Goal: Information Seeking & Learning: Learn about a topic

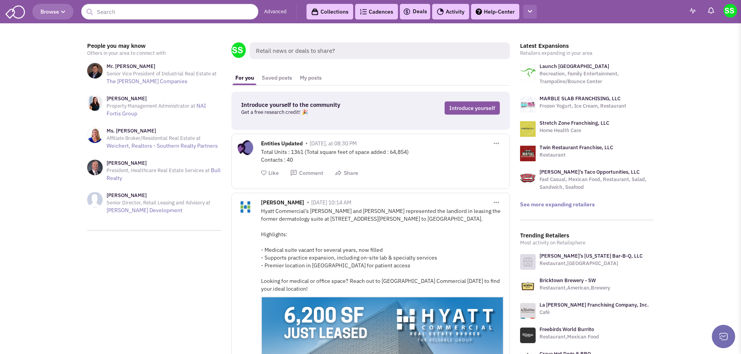
click at [531, 11] on icon "button" at bounding box center [530, 11] width 4 height 5
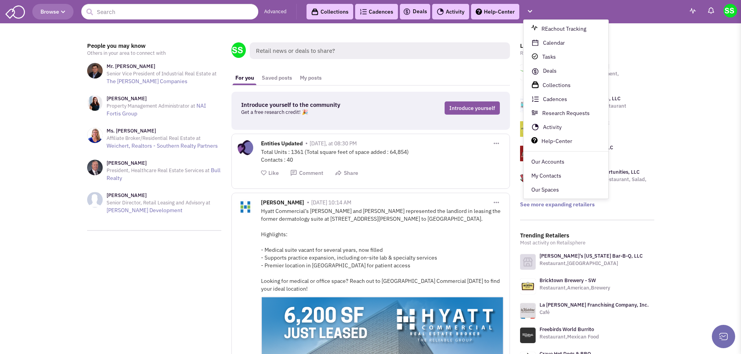
click at [337, 12] on link "Collections" at bounding box center [330, 12] width 47 height 16
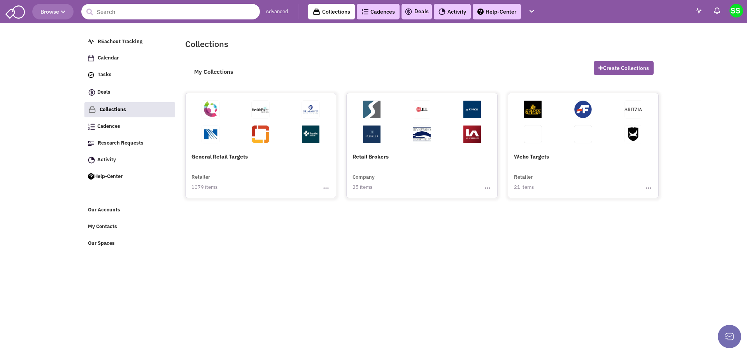
click at [193, 11] on input "text" at bounding box center [170, 12] width 179 height 16
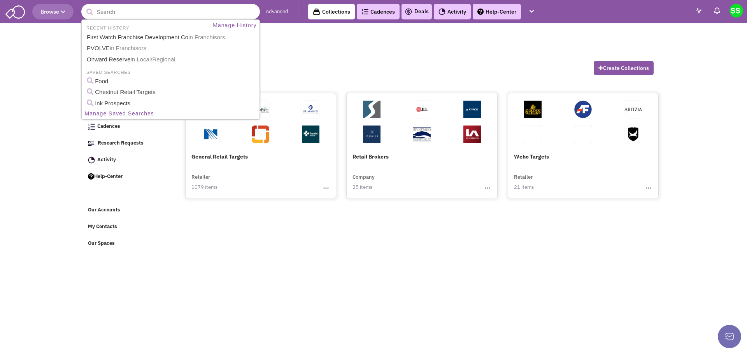
click at [136, 112] on link "Manage Saved Searches" at bounding box center [170, 114] width 176 height 10
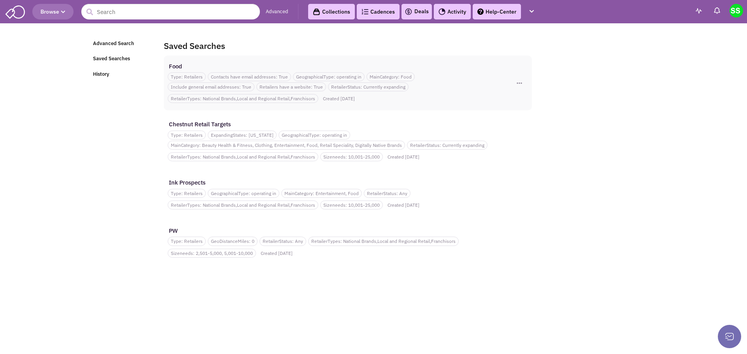
click at [253, 67] on div "Food" at bounding box center [333, 66] width 331 height 8
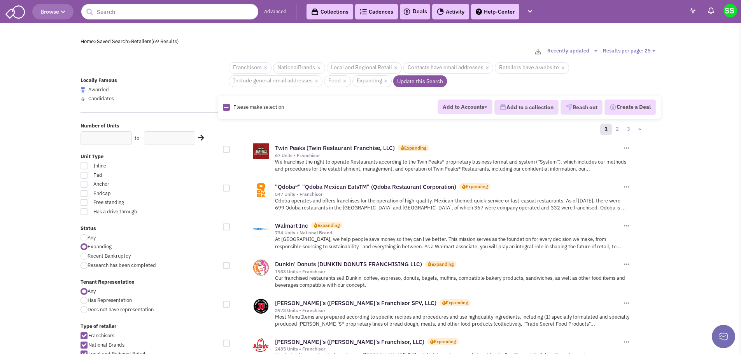
click at [226, 107] on icon at bounding box center [226, 107] width 4 height 5
checkbox input "true"
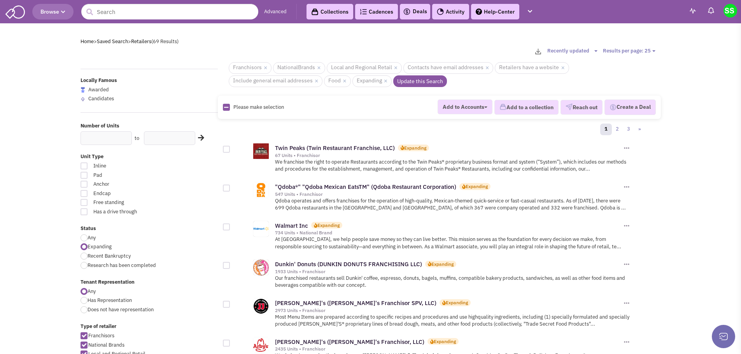
checkbox input "true"
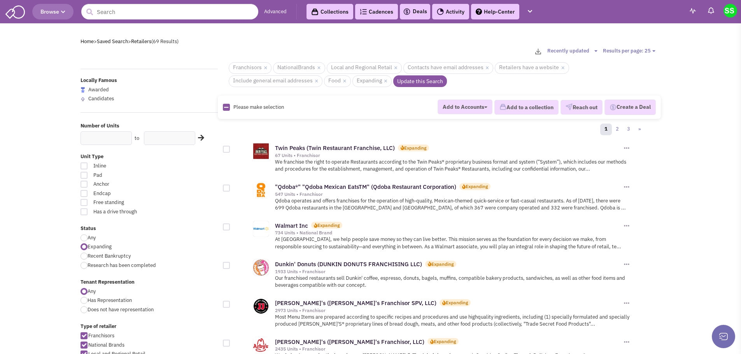
checkbox input "true"
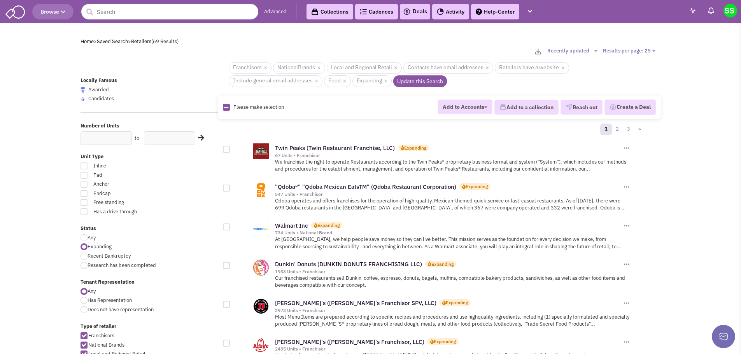
checkbox input "true"
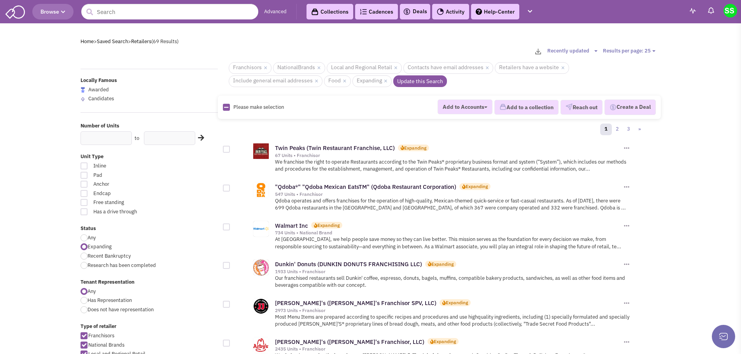
checkbox input "true"
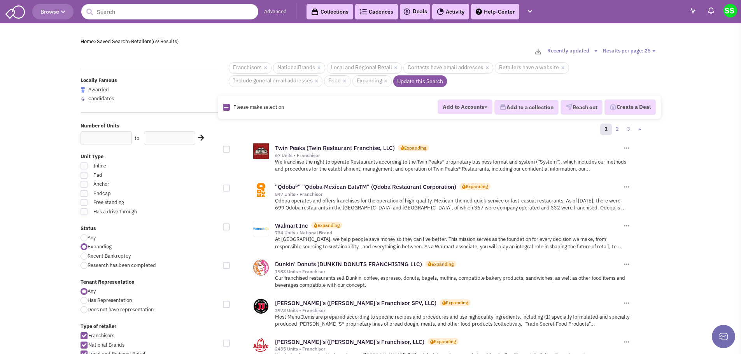
checkbox input "true"
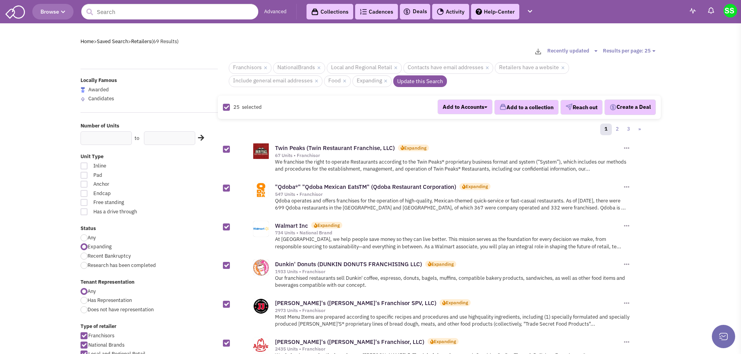
click at [635, 52] on select "Results per page: 25 Results per page: 50 Results per page: 75" at bounding box center [630, 50] width 55 height 7
select select "75"
click at [603, 47] on select "Results per page: 25 Results per page: 50 Results per page: 75" at bounding box center [630, 50] width 55 height 7
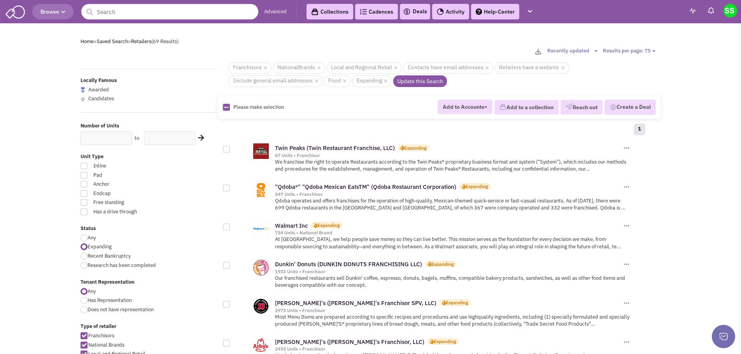
click at [227, 105] on icon at bounding box center [226, 107] width 4 height 5
checkbox input "true"
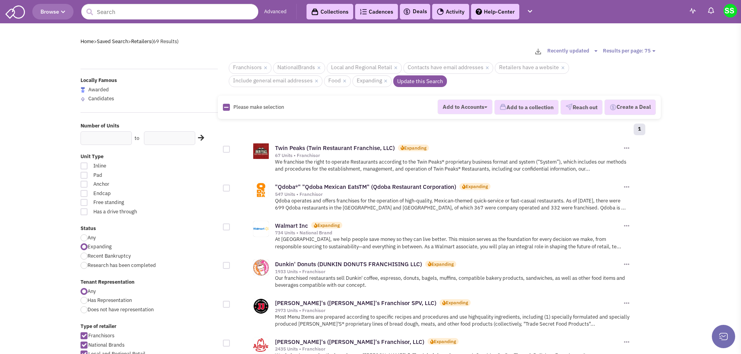
checkbox input "true"
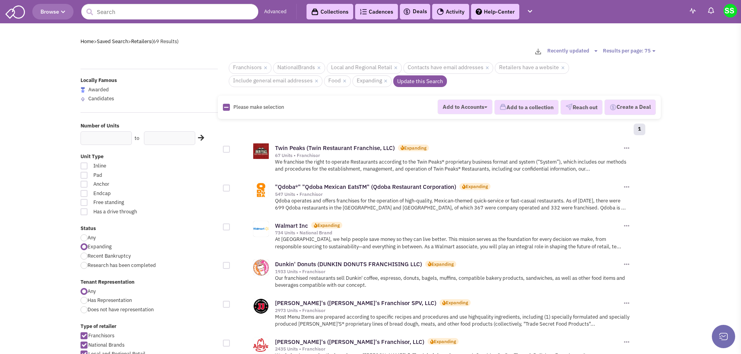
checkbox input "true"
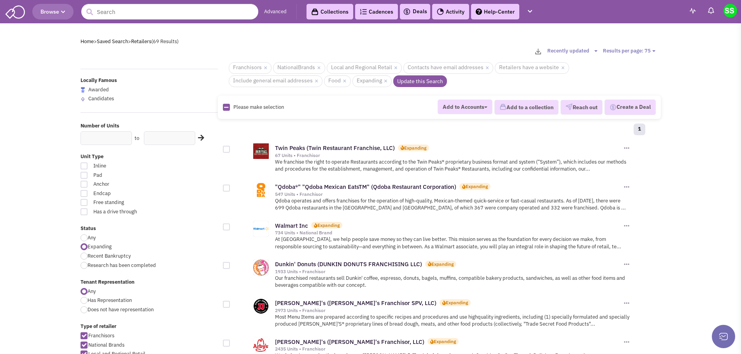
checkbox input "true"
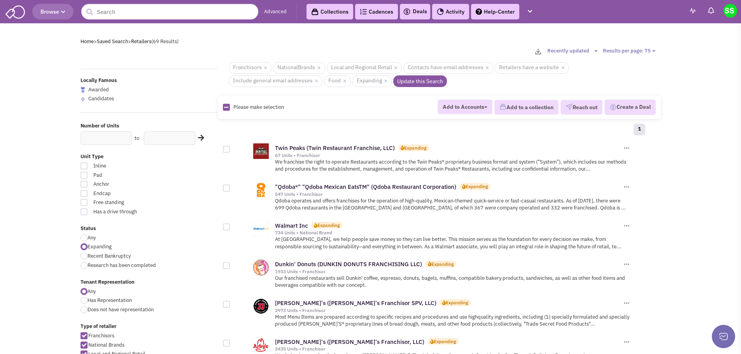
checkbox input "true"
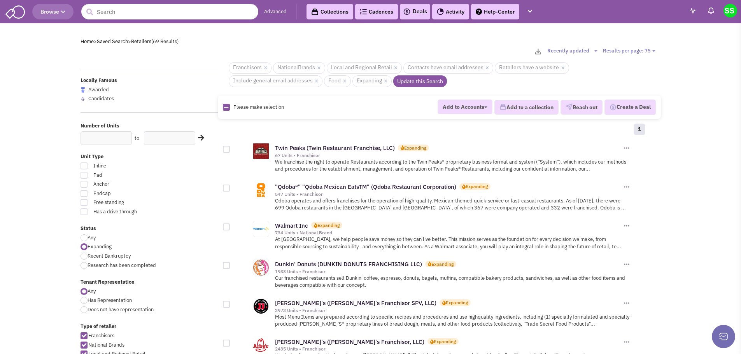
checkbox input "true"
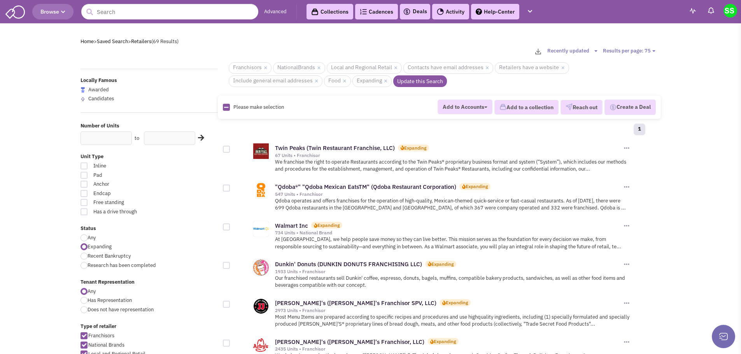
checkbox input "true"
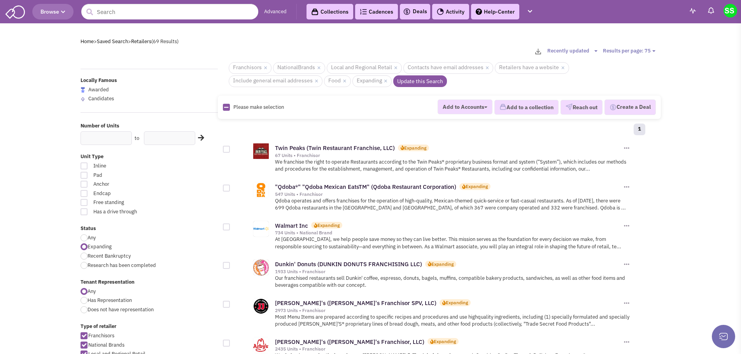
checkbox input "true"
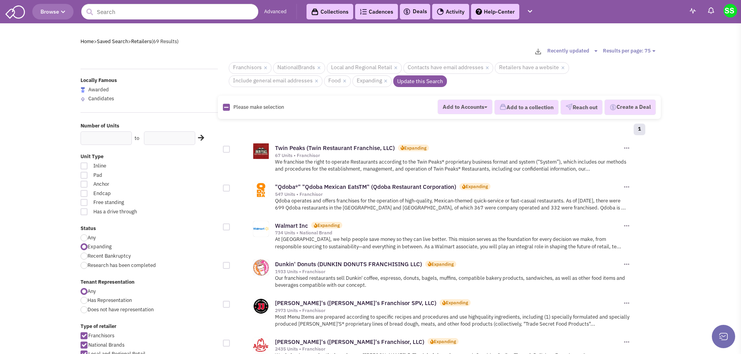
checkbox input "true"
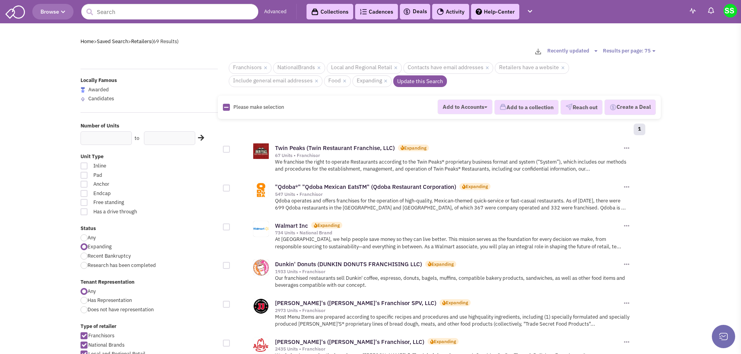
checkbox input "true"
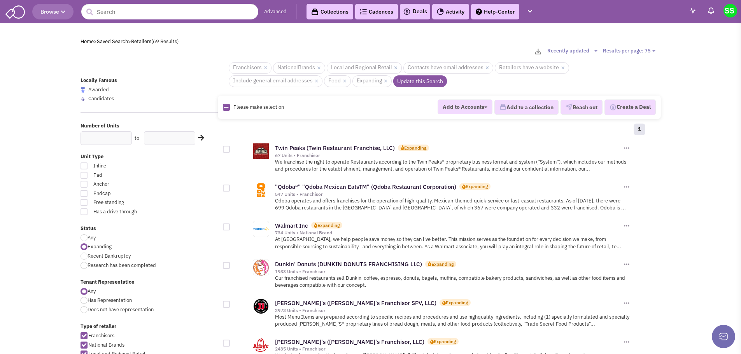
checkbox input "true"
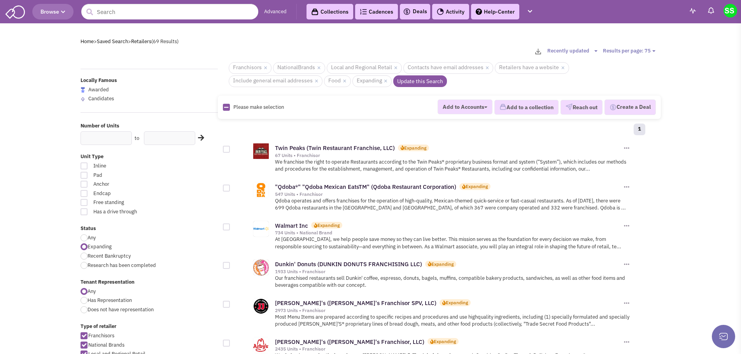
checkbox input "true"
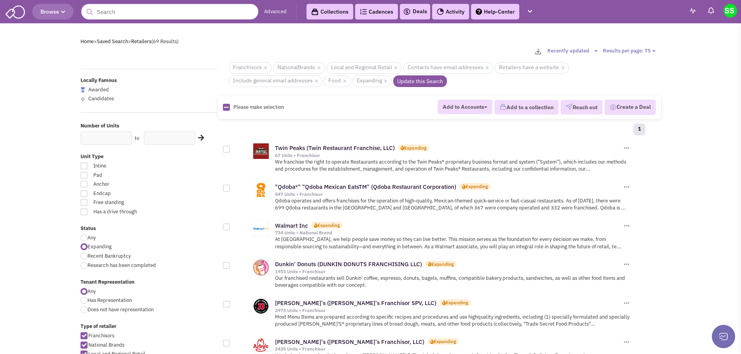
checkbox input "true"
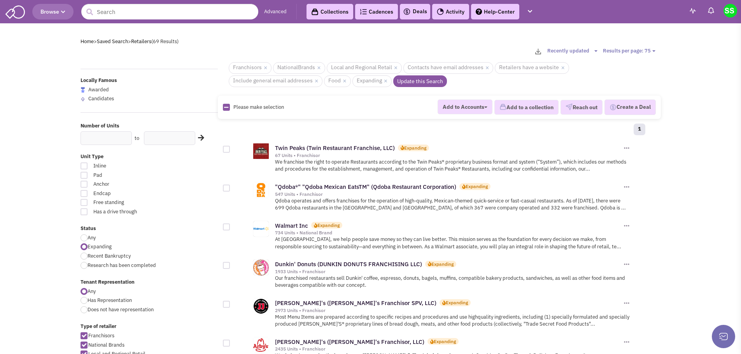
checkbox input "true"
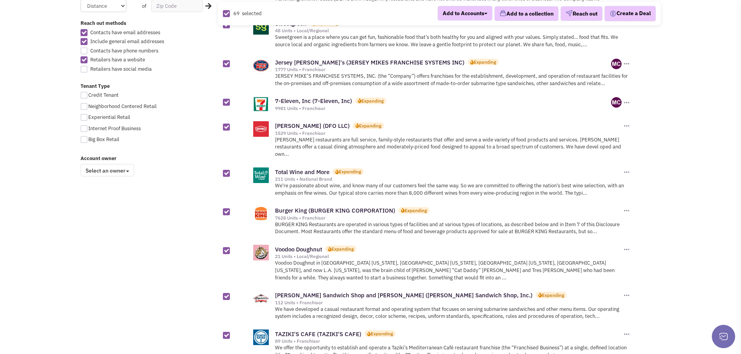
scroll to position [467, 0]
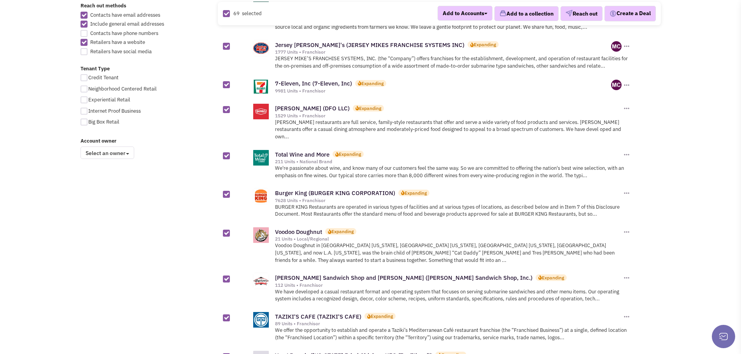
click at [126, 156] on span "Select an owner" at bounding box center [108, 153] width 54 height 12
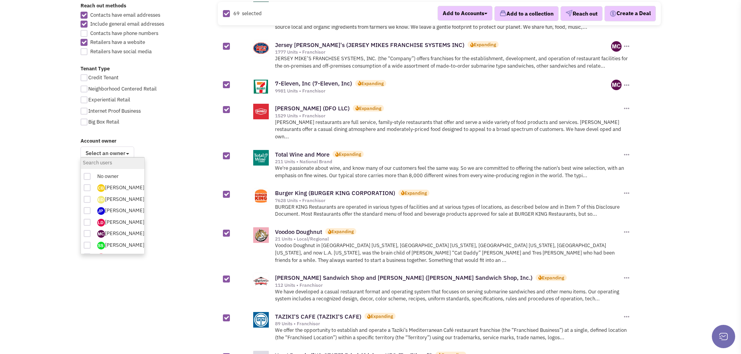
click at [164, 153] on div "Account owner Select an owner Toggle Dropdown No owner Cameron Bice Emily Dicks…" at bounding box center [149, 149] width 148 height 22
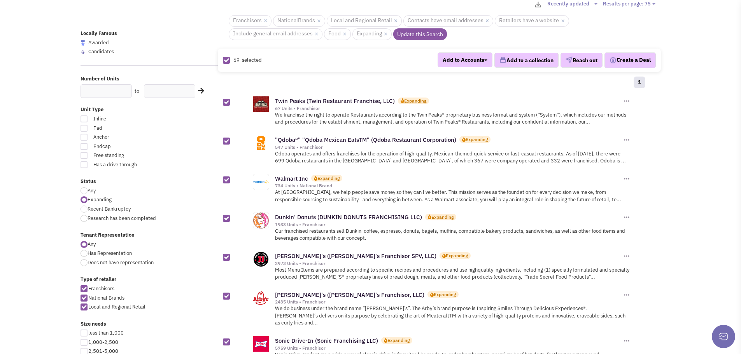
scroll to position [0, 0]
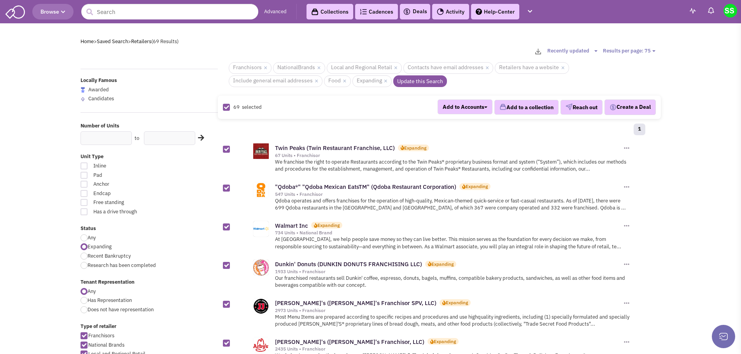
click at [228, 109] on icon at bounding box center [226, 107] width 5 height 5
checkbox input "false"
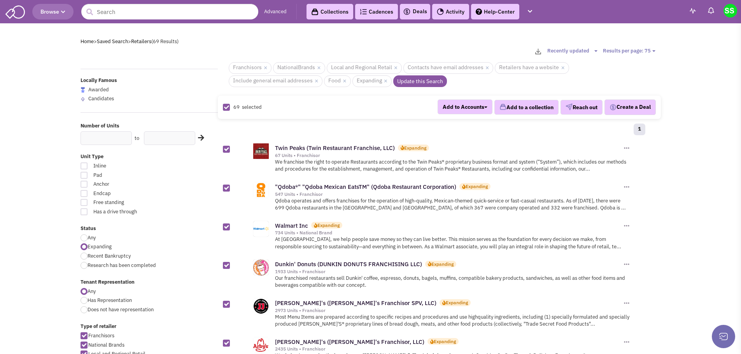
checkbox input "false"
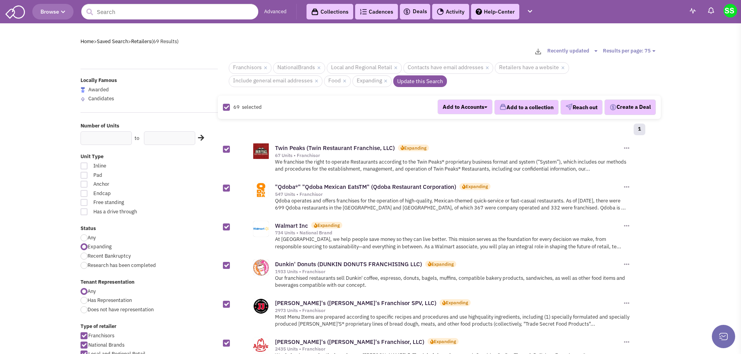
checkbox input "false"
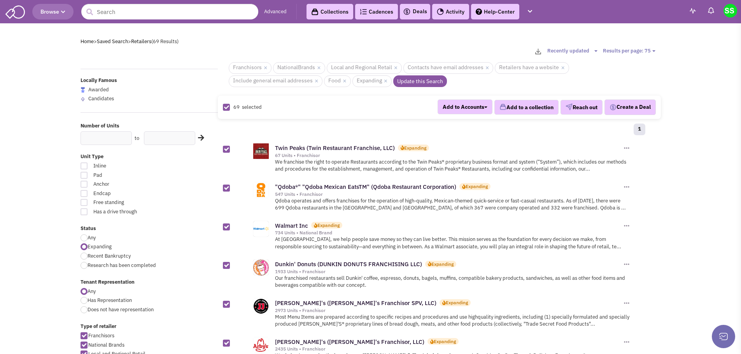
checkbox input "false"
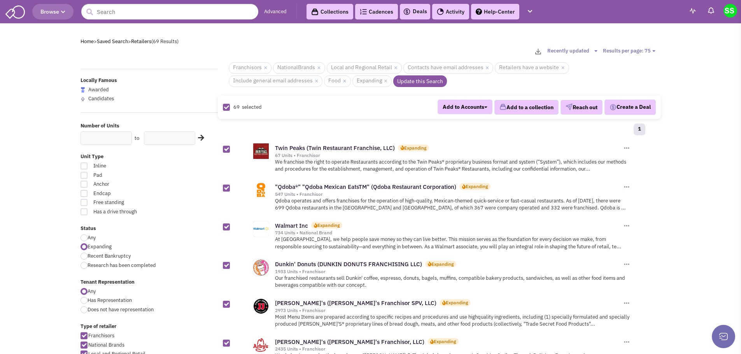
checkbox input "false"
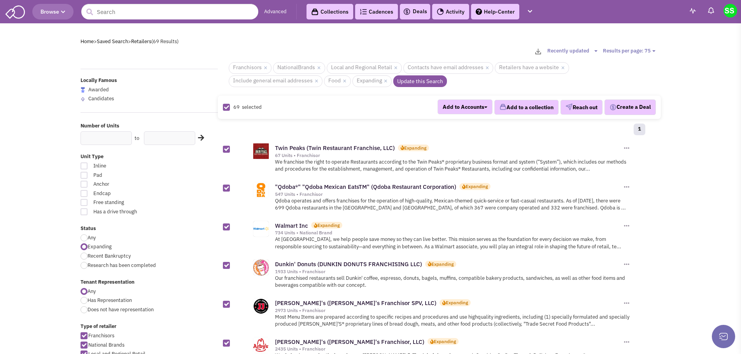
checkbox input "false"
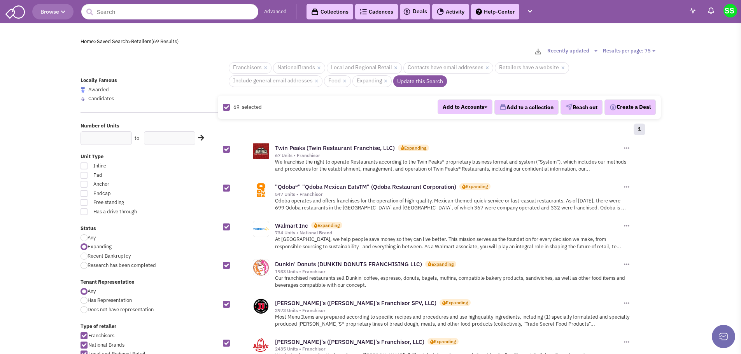
checkbox input "false"
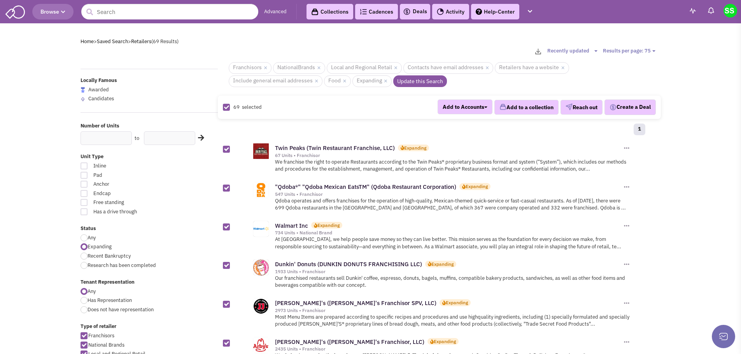
checkbox input "false"
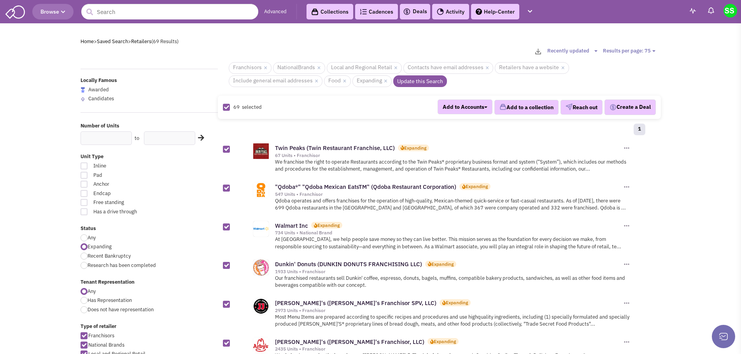
checkbox input "false"
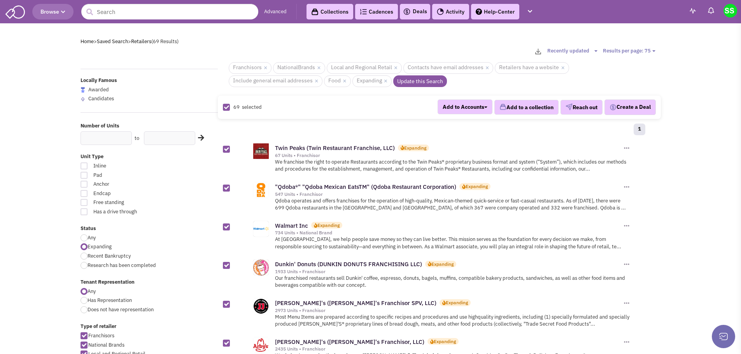
checkbox input "false"
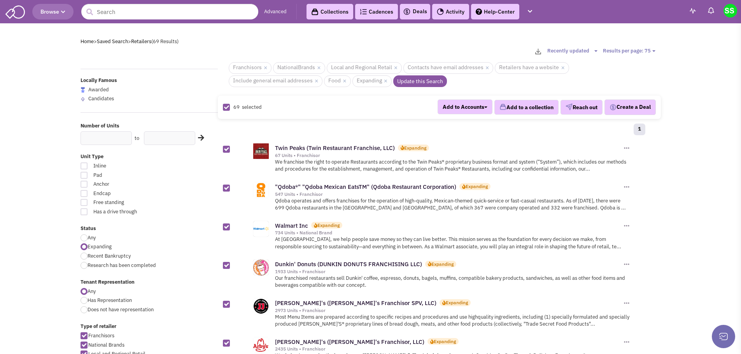
checkbox input "false"
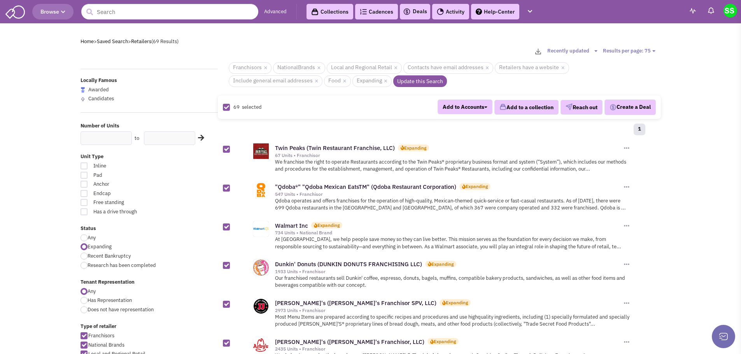
checkbox input "false"
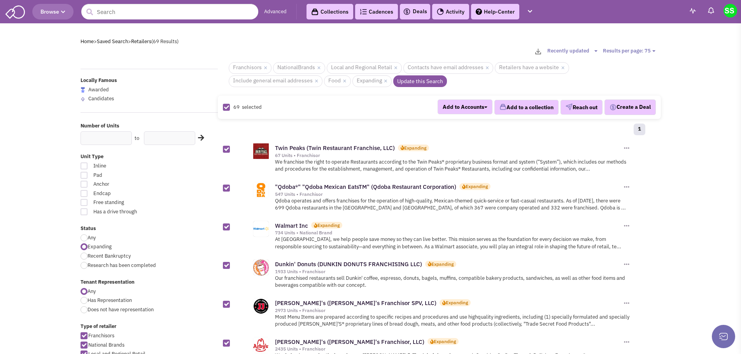
checkbox input "false"
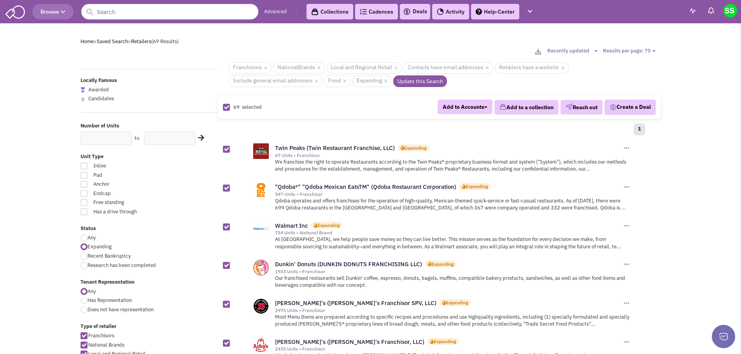
checkbox input "false"
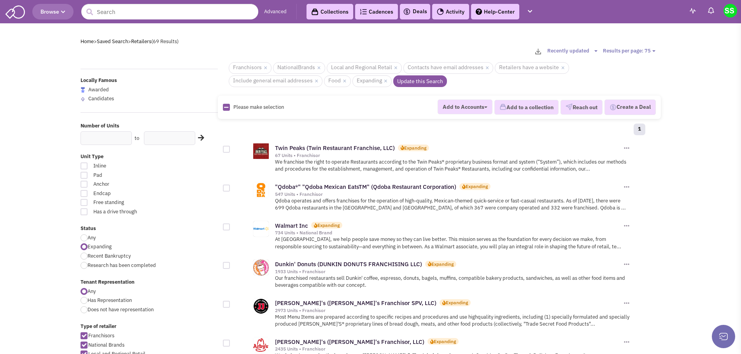
click at [419, 80] on link "Update this Search" at bounding box center [420, 81] width 54 height 12
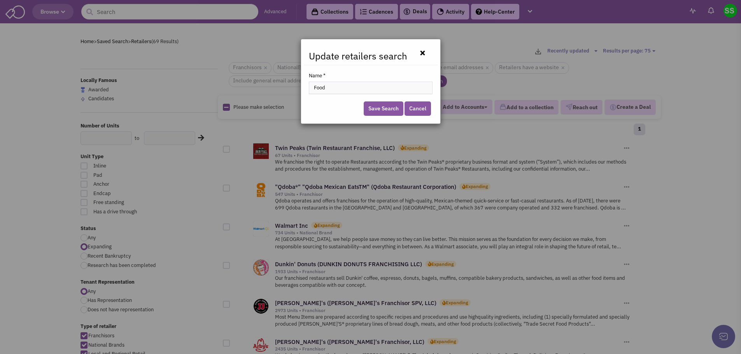
click at [422, 51] on button "×" at bounding box center [422, 52] width 19 height 11
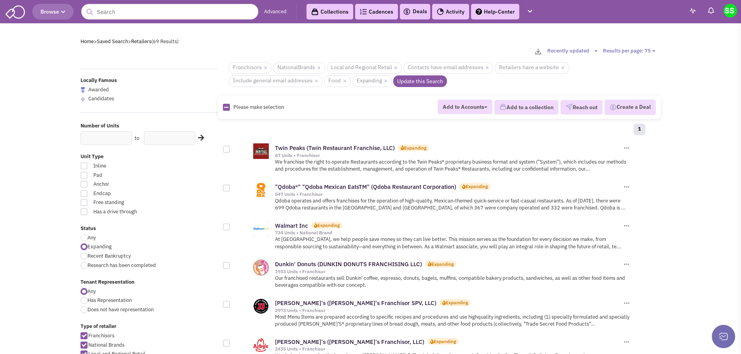
click at [82, 237] on div at bounding box center [84, 238] width 7 height 7
click at [88, 237] on input "Any" at bounding box center [90, 238] width 5 height 5
radio input "true"
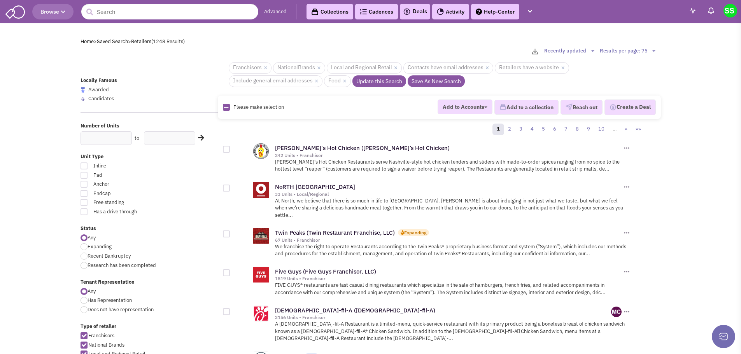
click at [225, 110] on icon at bounding box center [226, 107] width 4 height 5
checkbox input "true"
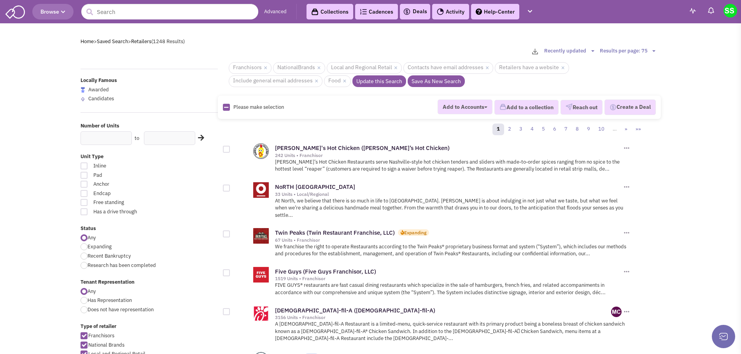
checkbox input "true"
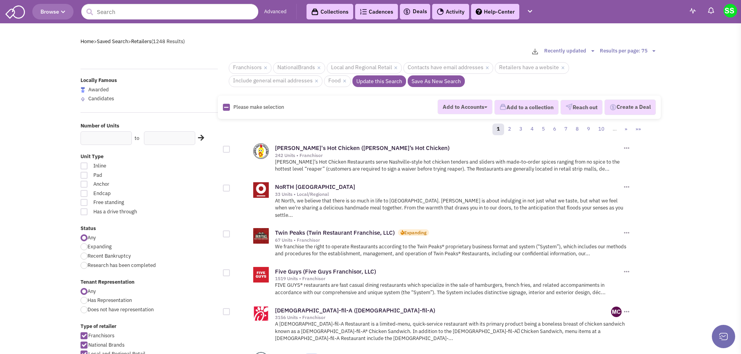
checkbox input "true"
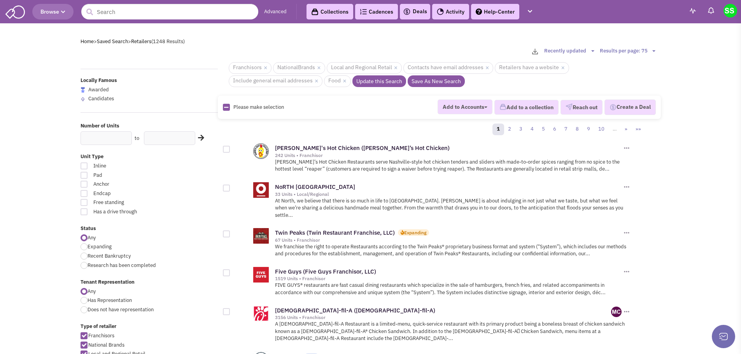
checkbox input "true"
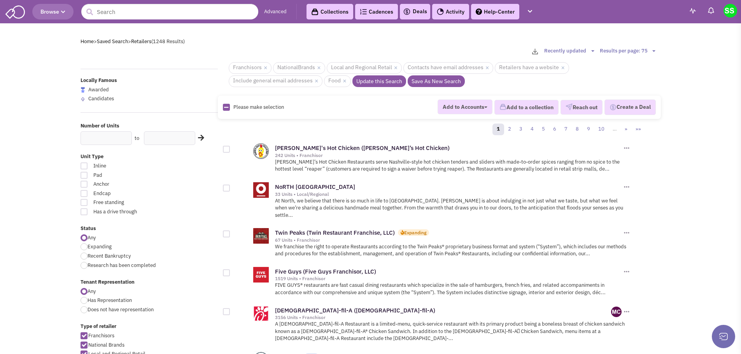
checkbox input "true"
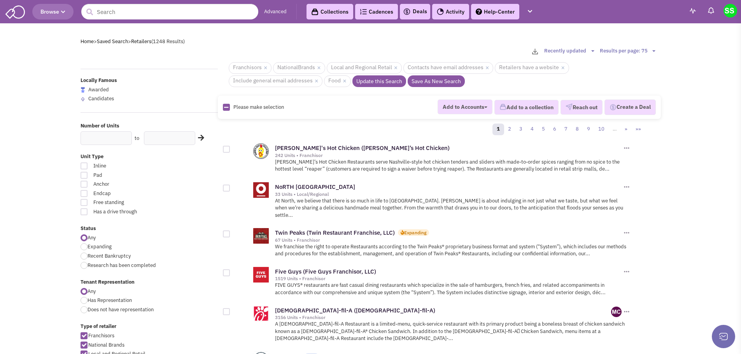
checkbox input "true"
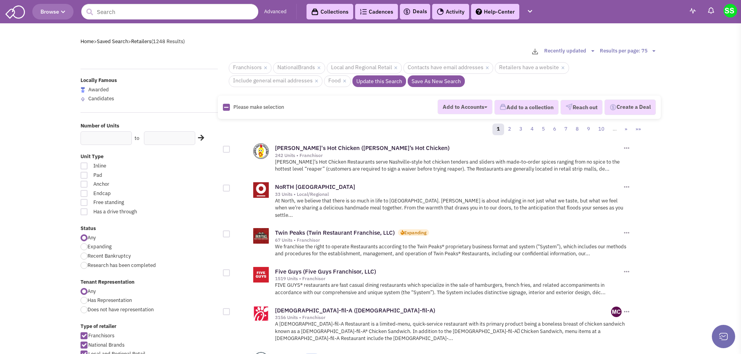
checkbox input "true"
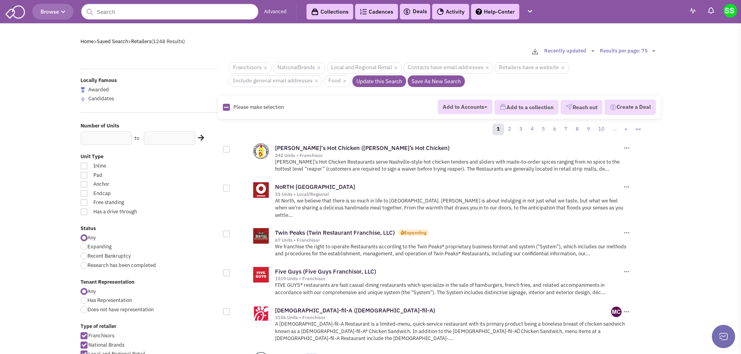
checkbox input "true"
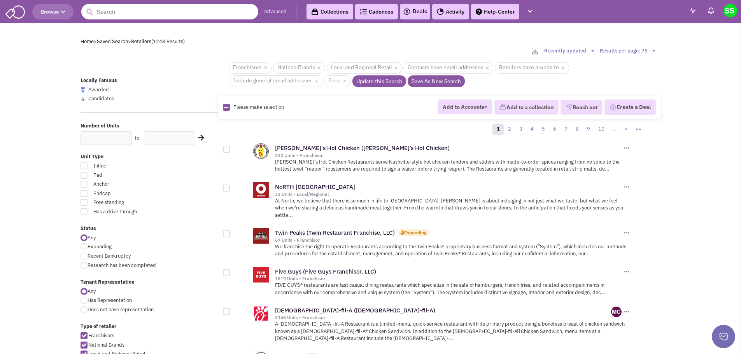
checkbox input "true"
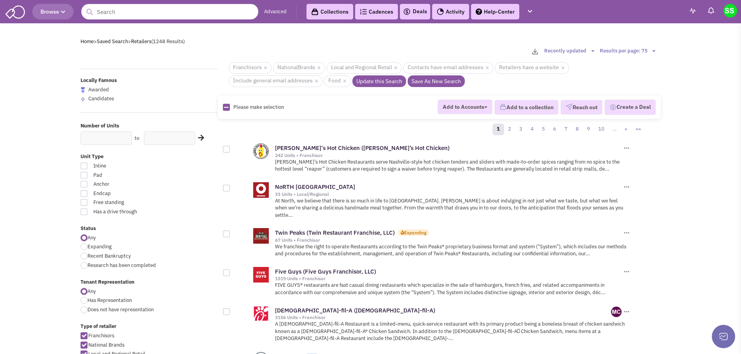
checkbox input "true"
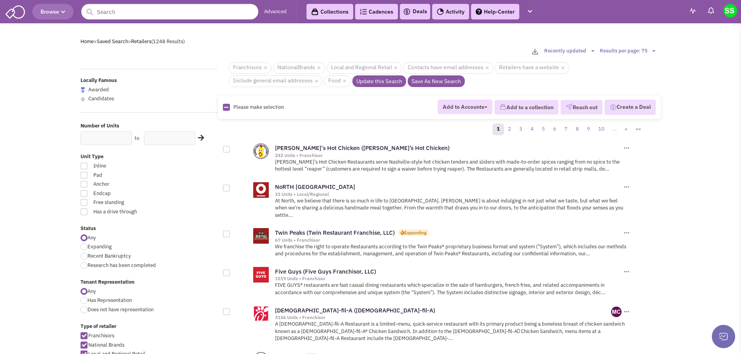
checkbox input "true"
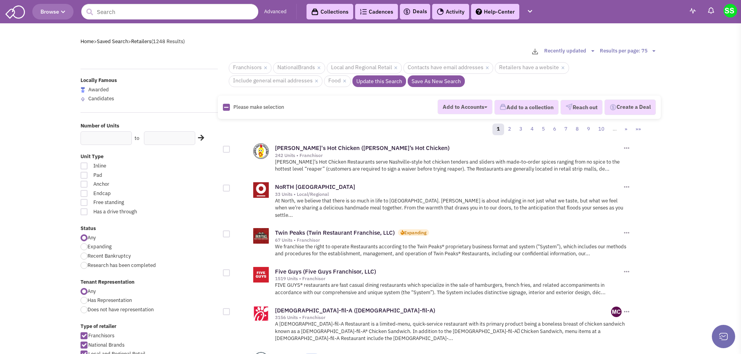
checkbox input "true"
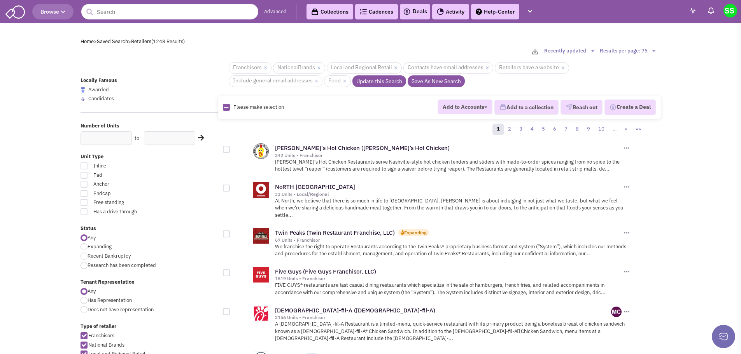
checkbox input "true"
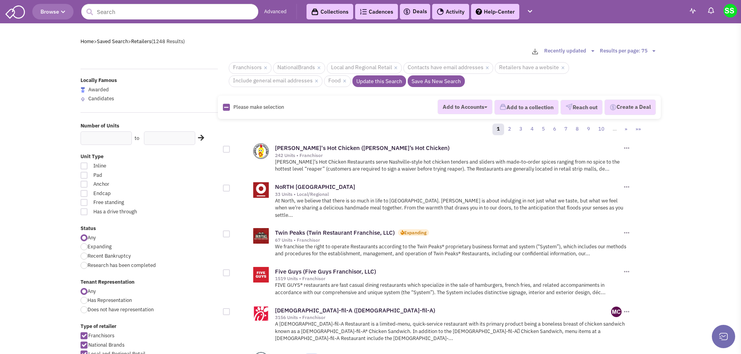
checkbox input "true"
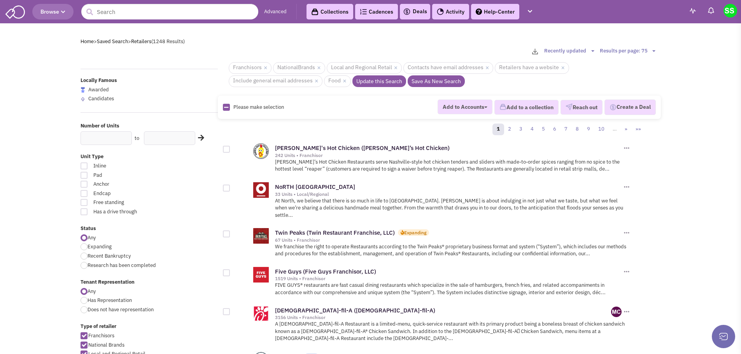
checkbox input "true"
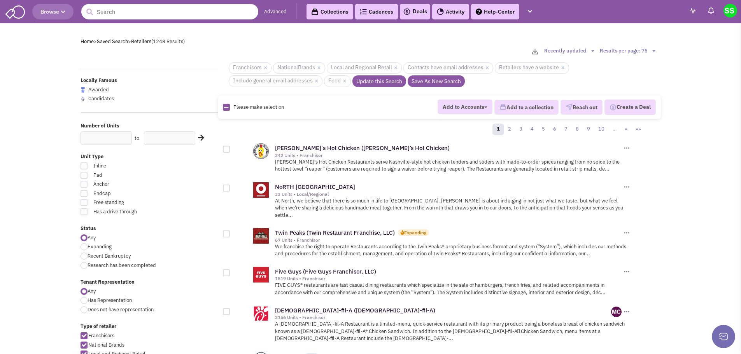
checkbox input "true"
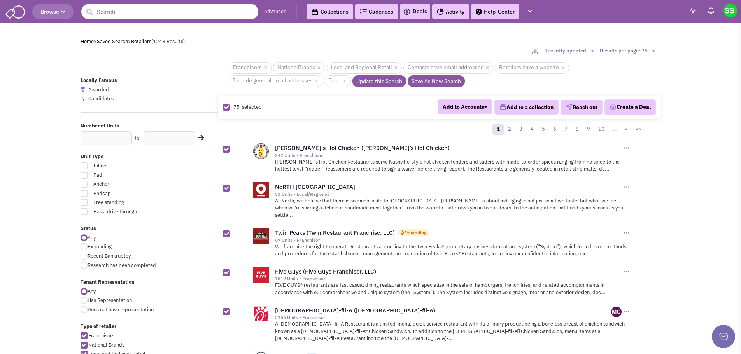
click at [225, 110] on icon at bounding box center [226, 107] width 5 height 5
checkbox input "false"
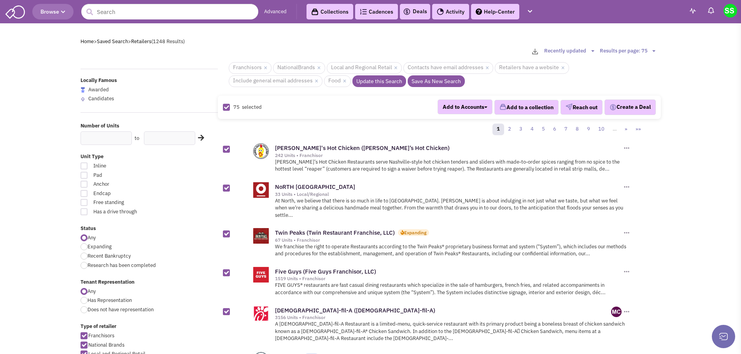
checkbox input "false"
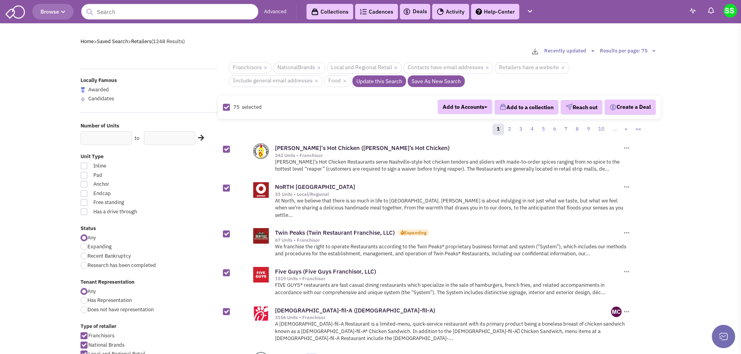
checkbox input "false"
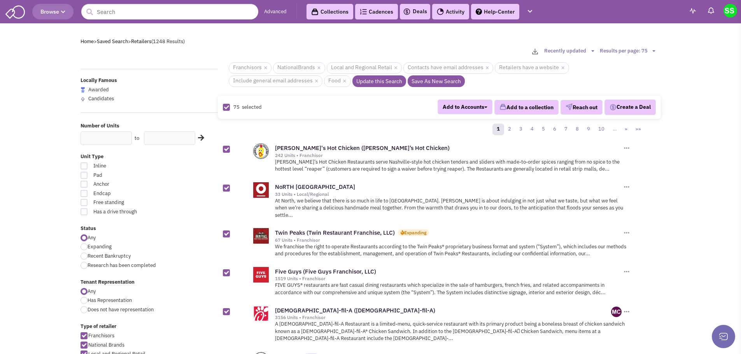
checkbox input "false"
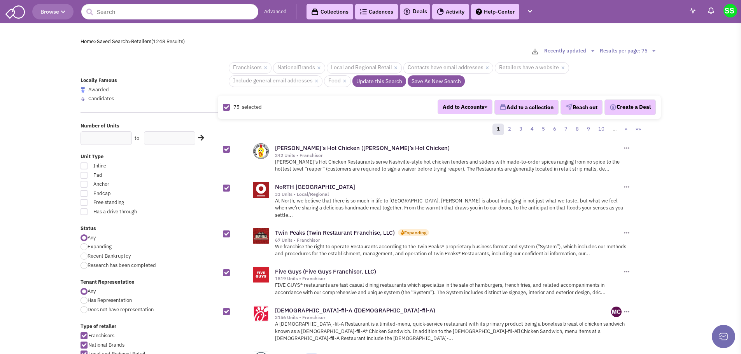
checkbox input "false"
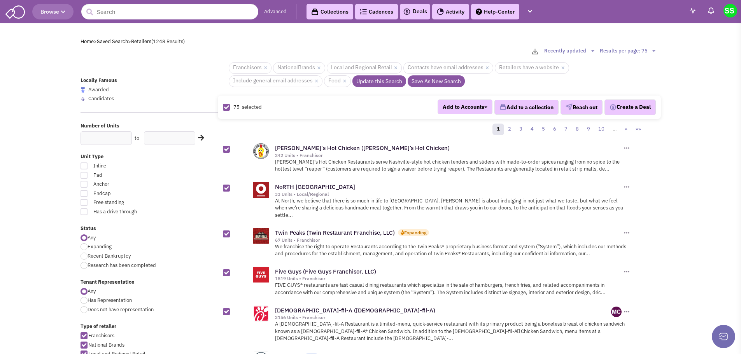
checkbox input "false"
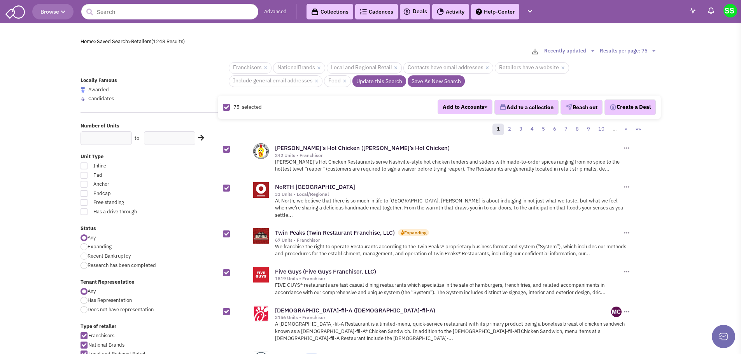
checkbox input "false"
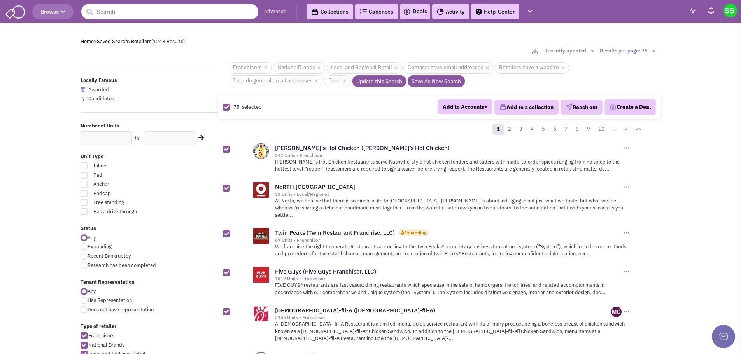
checkbox input "false"
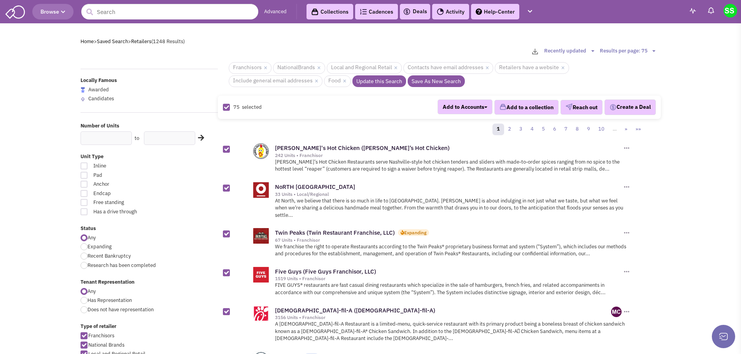
checkbox input "false"
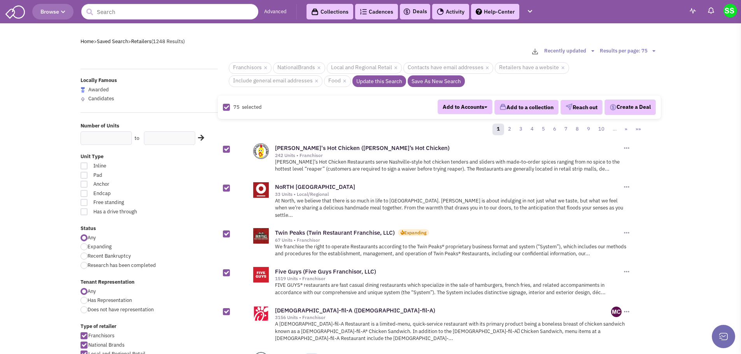
checkbox input "false"
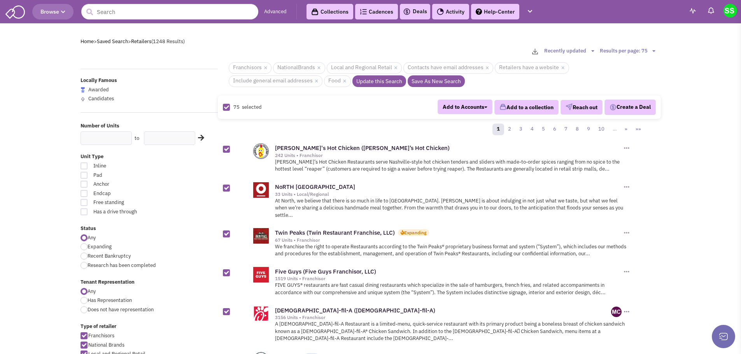
checkbox input "false"
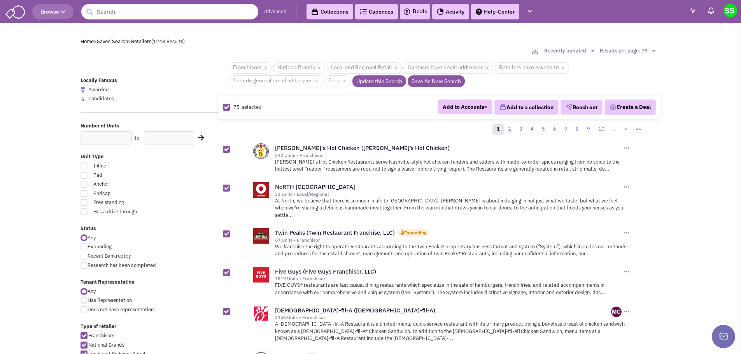
checkbox input "false"
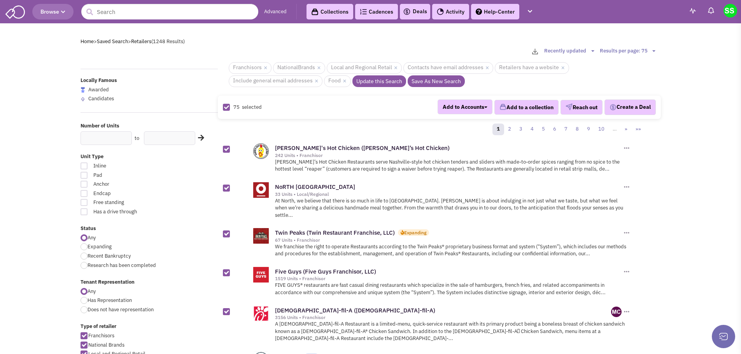
checkbox input "false"
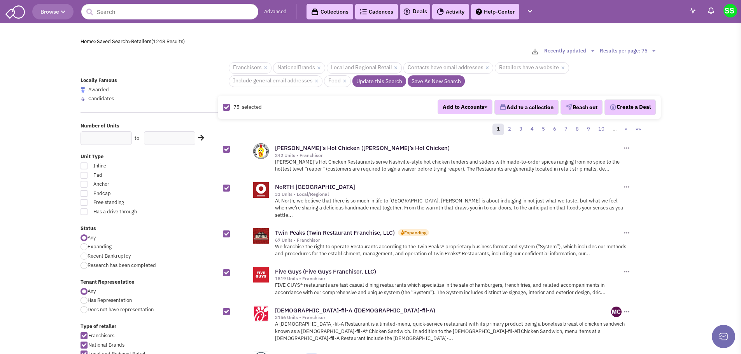
checkbox input "false"
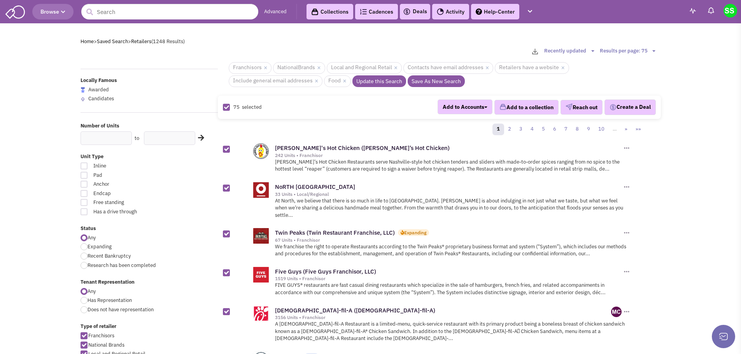
checkbox input "false"
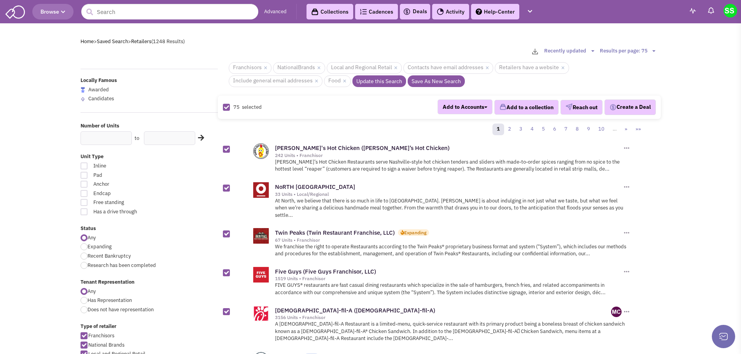
checkbox input "false"
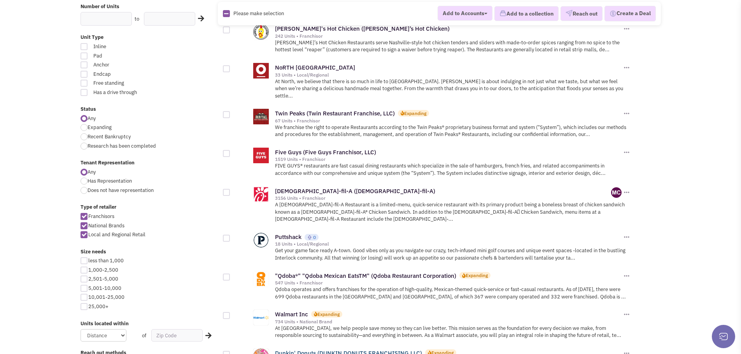
scroll to position [78, 0]
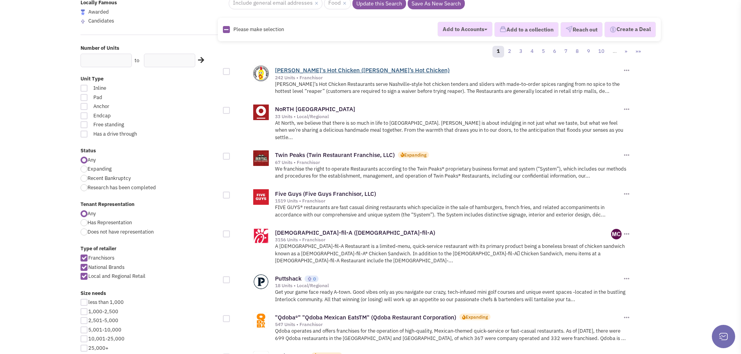
click at [295, 70] on link "[PERSON_NAME]'s Hot Chicken ([PERSON_NAME]’s Hot Chicken)" at bounding box center [362, 70] width 175 height 7
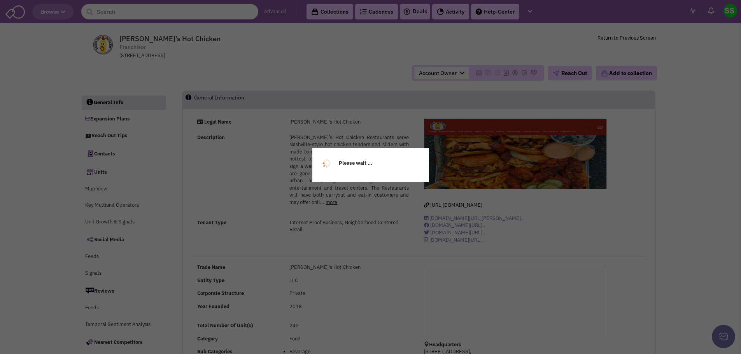
select select
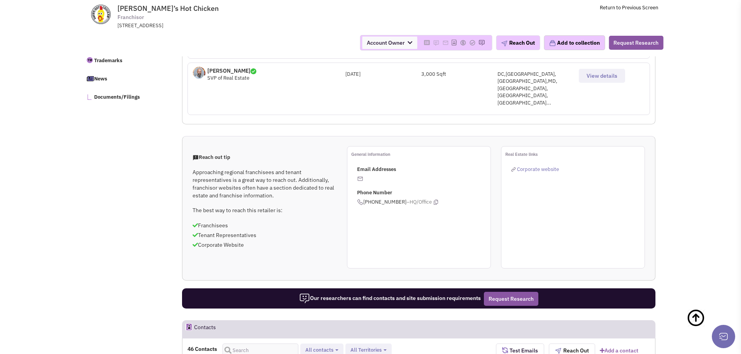
scroll to position [429, 0]
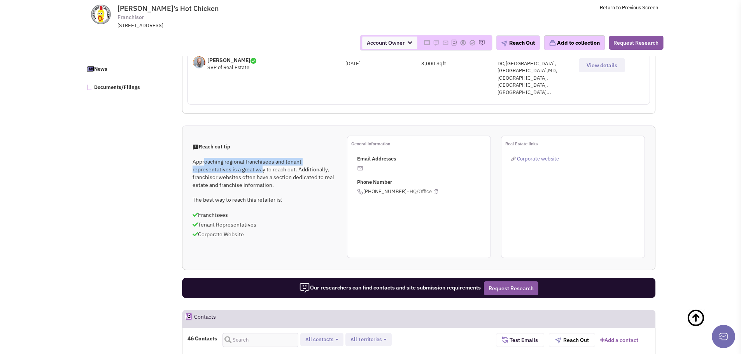
drag, startPoint x: 202, startPoint y: 126, endPoint x: 260, endPoint y: 134, distance: 58.2
click at [260, 158] on p "Approaching regional franchisees and tenant representatives is a great way to r…" at bounding box center [265, 173] width 144 height 31
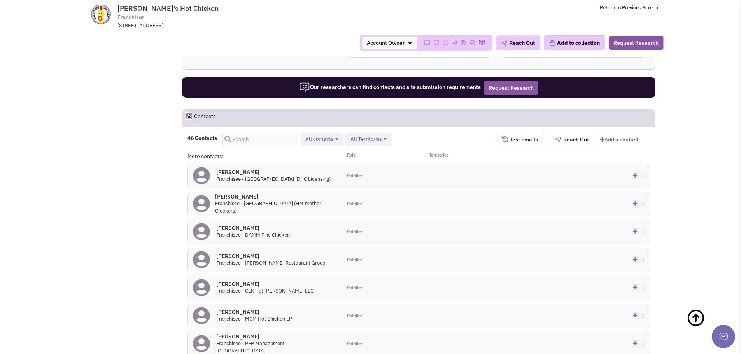
scroll to position [545, 0]
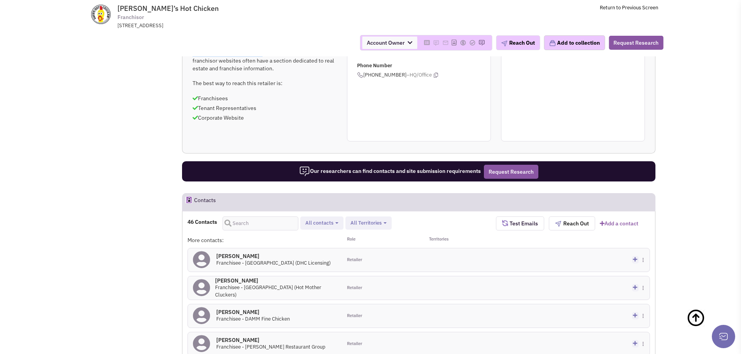
click at [325, 220] on span "All contacts" at bounding box center [319, 223] width 28 height 7
click at [366, 219] on button "All Territories" at bounding box center [368, 223] width 41 height 8
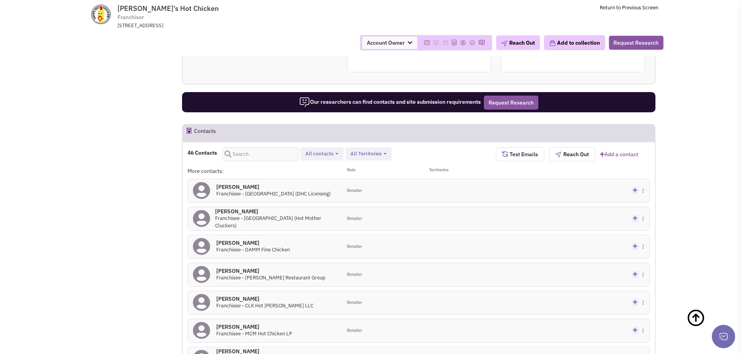
scroll to position [623, 0]
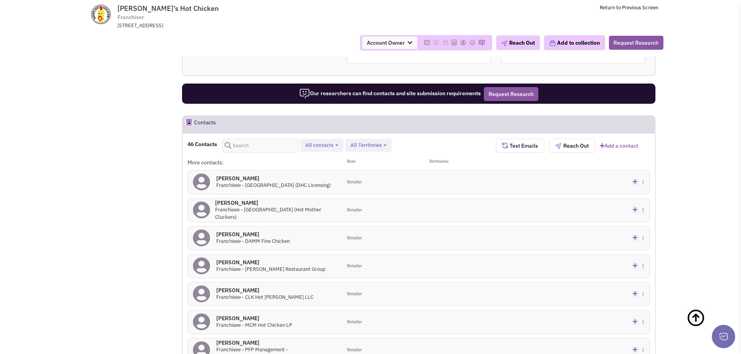
click at [386, 142] on button "All Territories" at bounding box center [368, 146] width 41 height 8
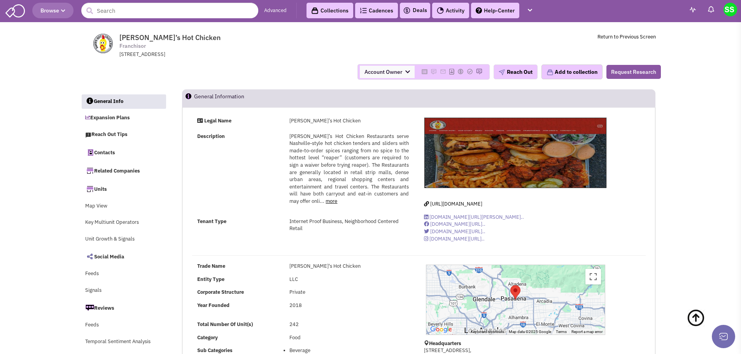
scroll to position [0, 0]
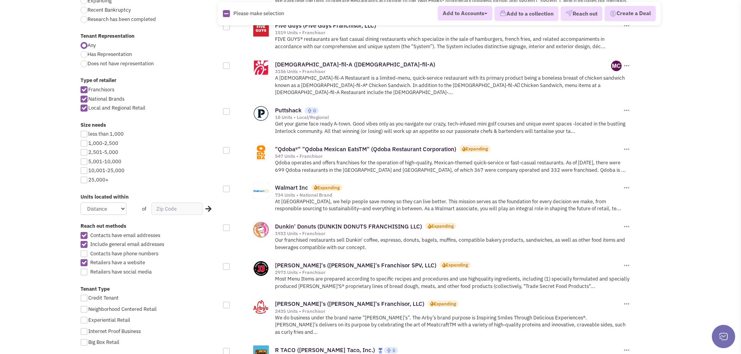
scroll to position [233, 0]
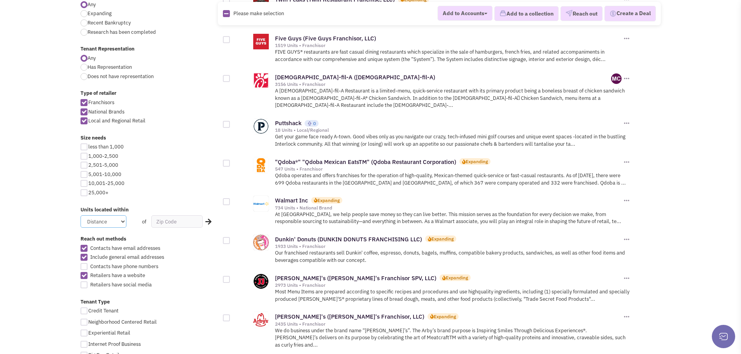
click at [122, 225] on select "Distance 1 Mile 5 Miles 10 Miles 20 Miles 50 Miles" at bounding box center [104, 222] width 46 height 12
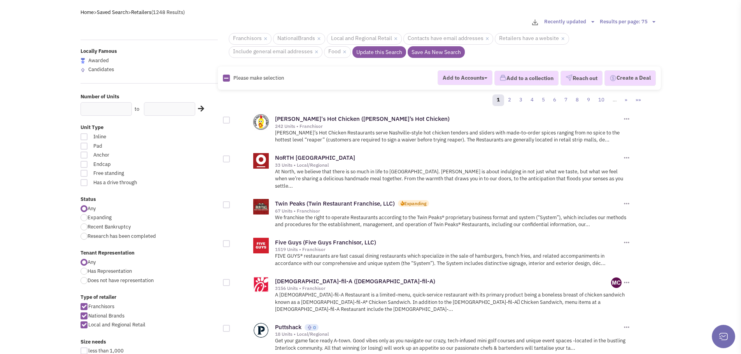
scroll to position [0, 0]
